Goal: Check status: Check status

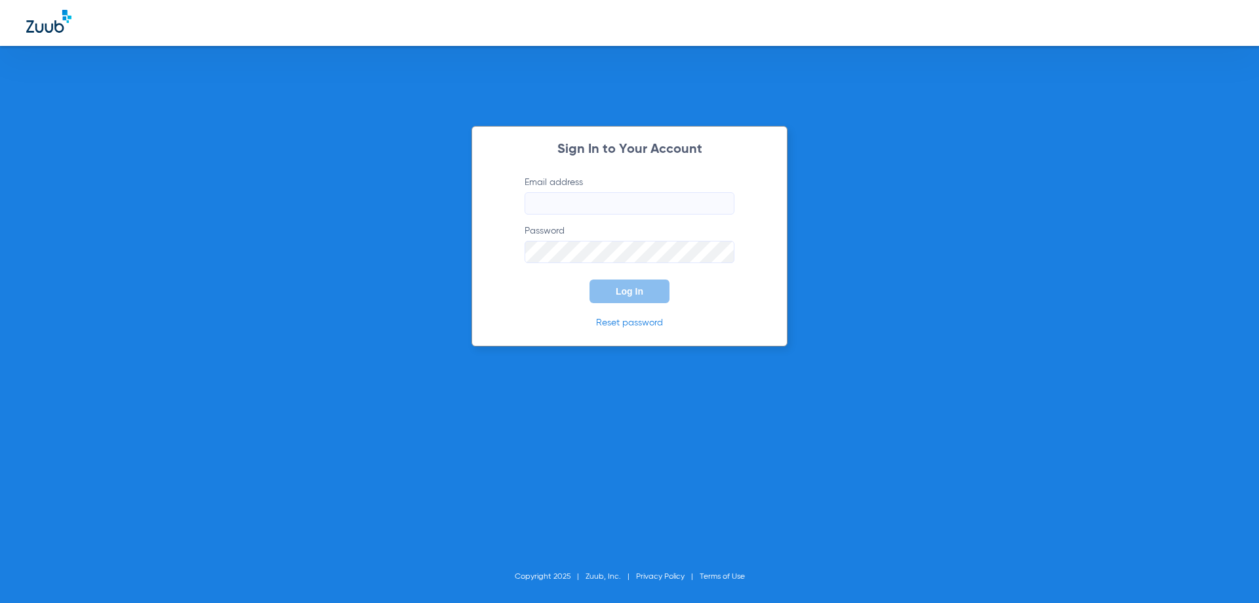
type input "[EMAIL_ADDRESS][DOMAIN_NAME]"
click at [636, 287] on span "Log In" at bounding box center [630, 291] width 28 height 10
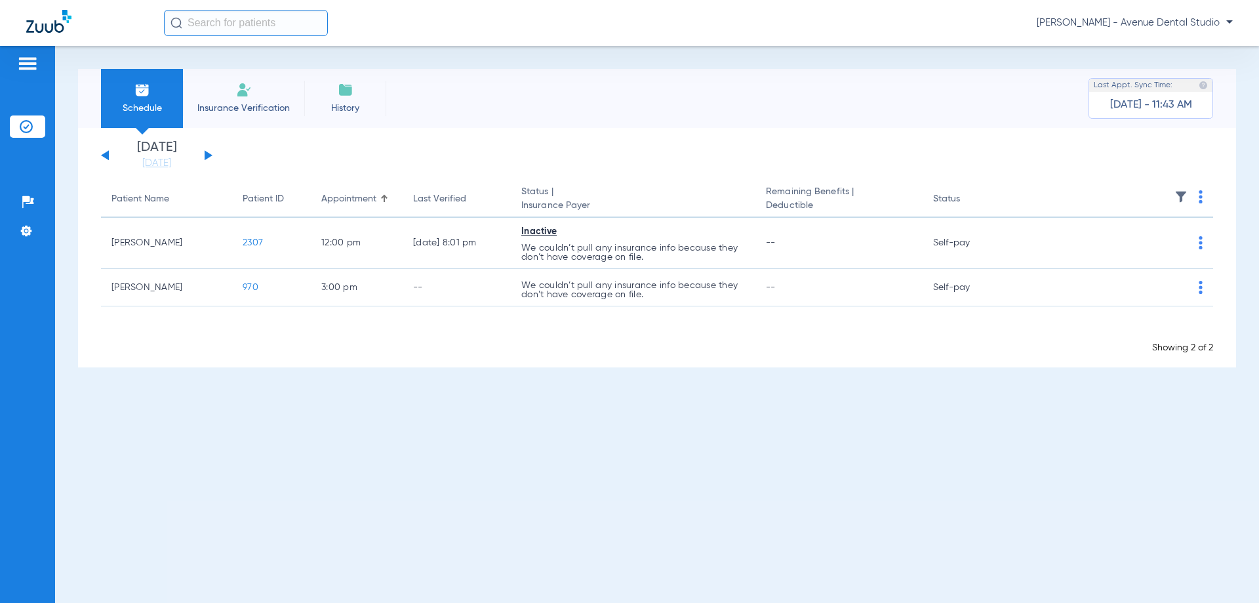
click at [205, 155] on button at bounding box center [209, 155] width 8 height 10
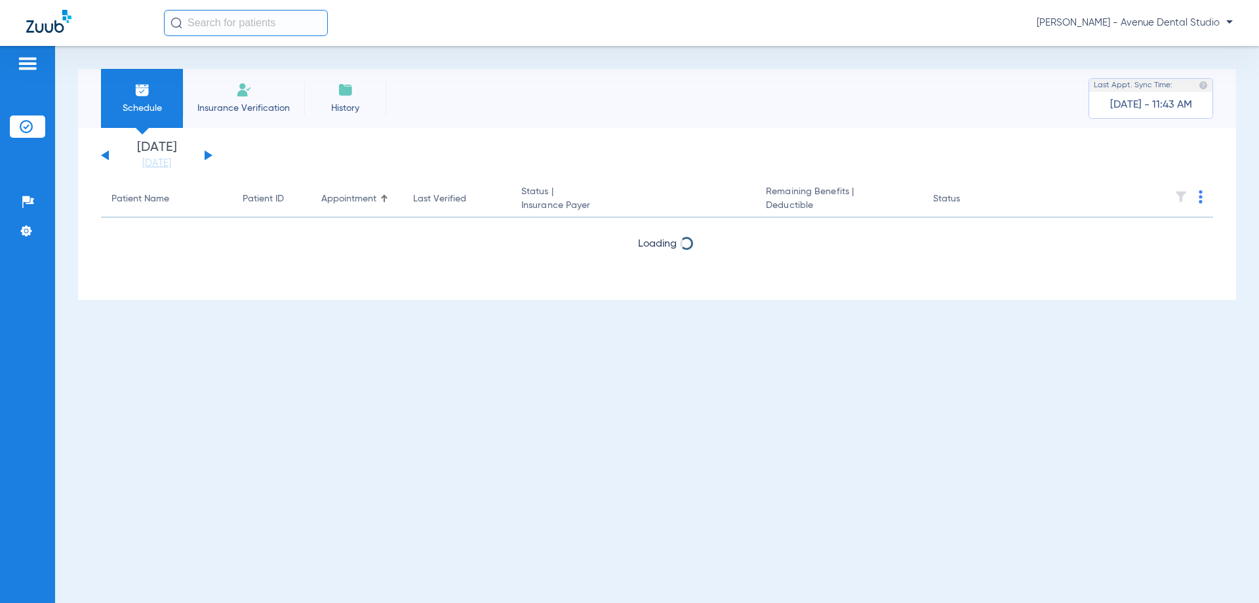
click at [205, 155] on button at bounding box center [209, 155] width 8 height 10
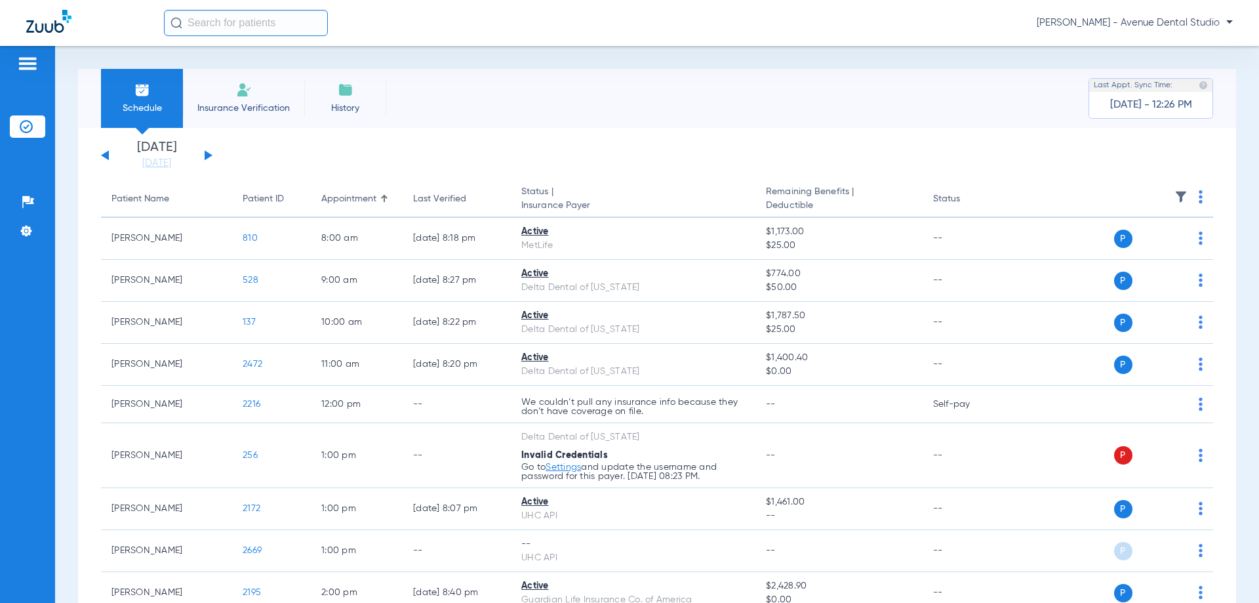
click at [204, 153] on div "[DATE] [DATE] [DATE] [DATE] [DATE] [DATE] [DATE] [DATE] [DATE] [DATE] [DATE] [D…" at bounding box center [156, 155] width 111 height 29
click at [207, 155] on button at bounding box center [209, 155] width 8 height 10
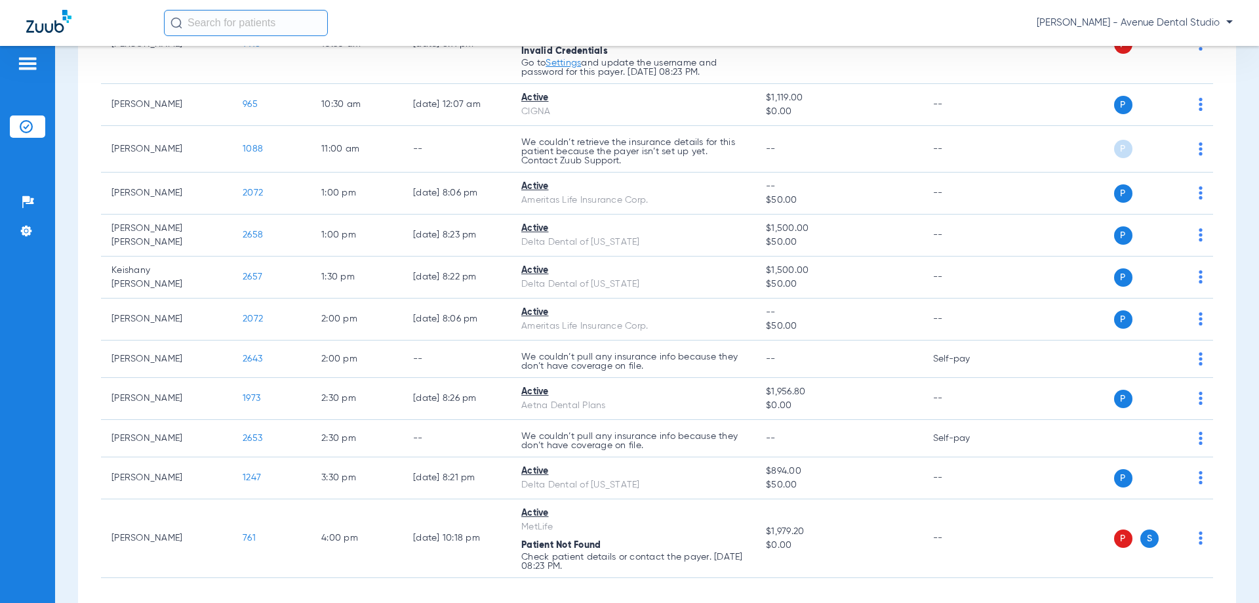
scroll to position [525, 0]
